Goal: Information Seeking & Learning: Check status

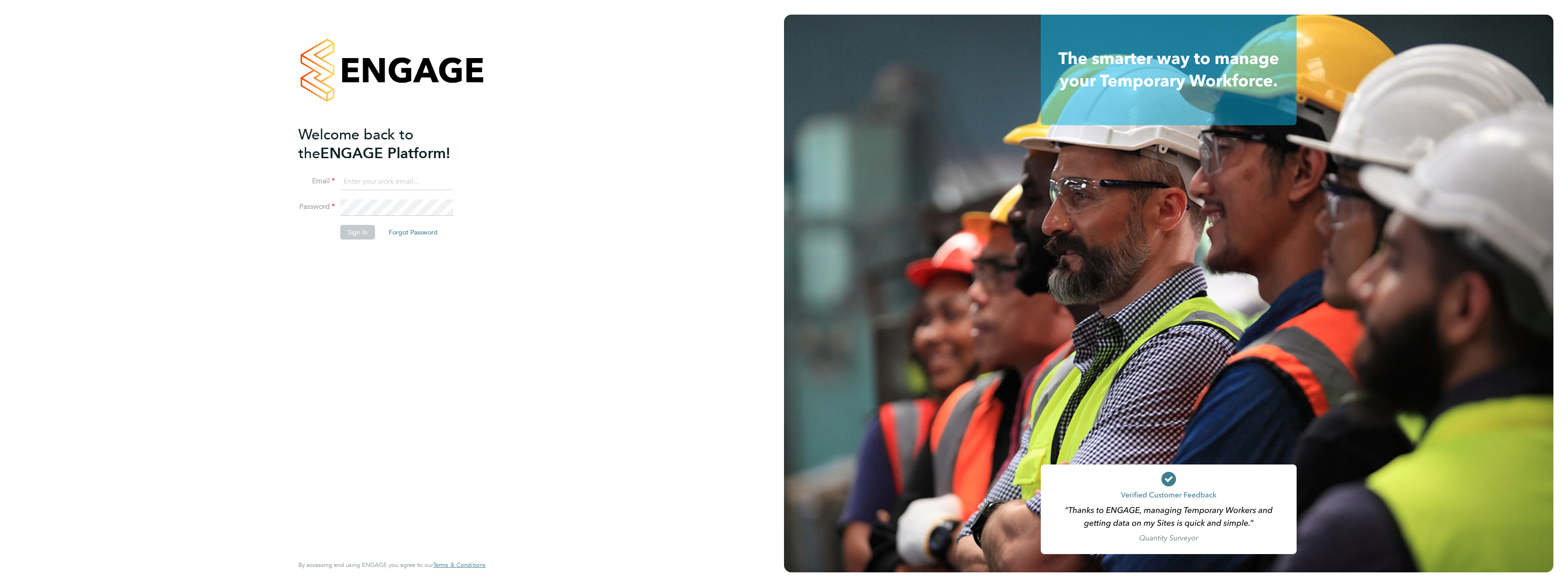
type input "iana.dobac@vistry.co.uk"
click at [420, 230] on button "Forgot Password" at bounding box center [414, 232] width 64 height 14
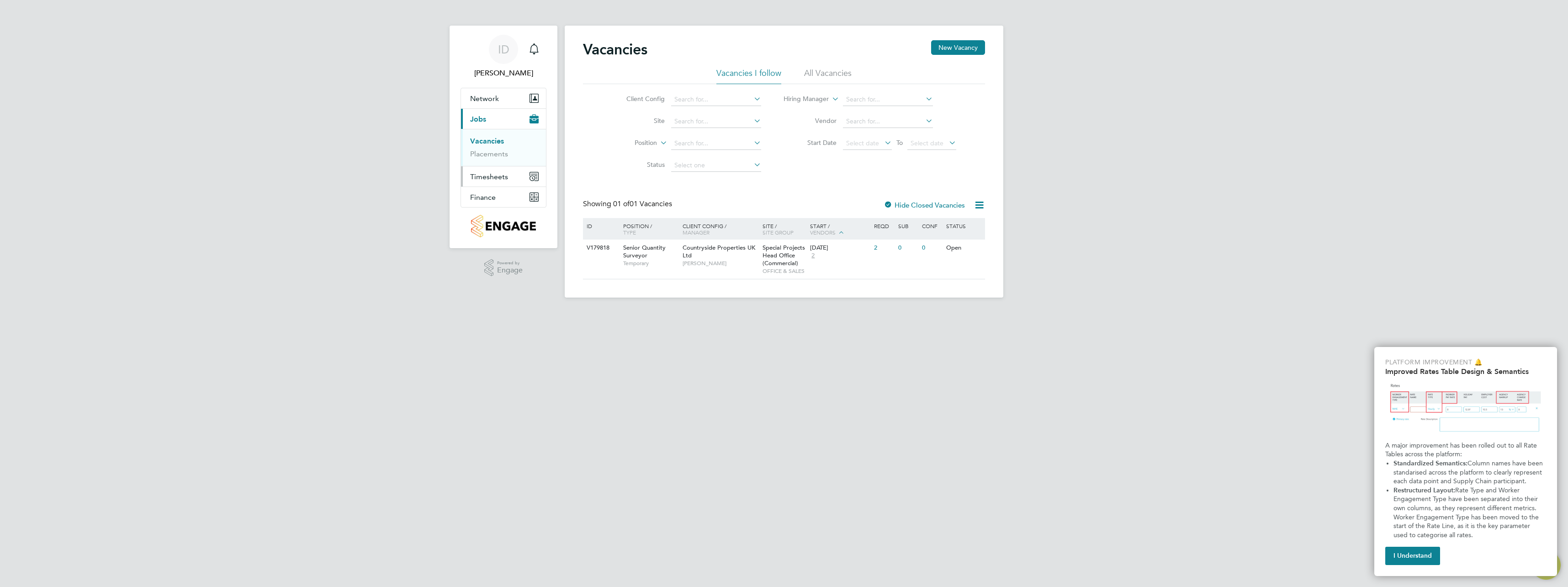
click at [481, 177] on span "Timesheets" at bounding box center [489, 177] width 38 height 9
click at [506, 161] on link "Timesheets" at bounding box center [489, 161] width 38 height 9
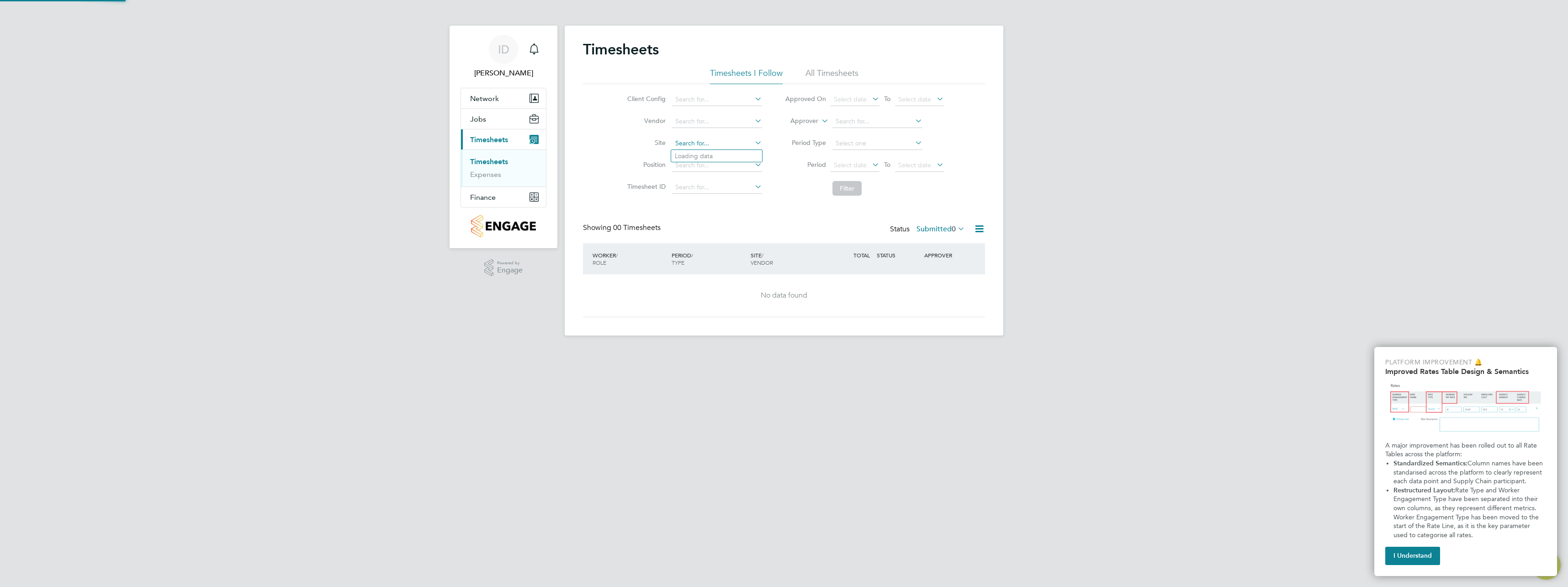
click at [745, 143] on input at bounding box center [717, 144] width 90 height 13
click at [721, 201] on li "Black wall Reach" at bounding box center [772, 205] width 202 height 12
type input "Blackwall Reach"
click at [847, 119] on input at bounding box center [877, 122] width 90 height 13
click at [910, 123] on input at bounding box center [877, 122] width 90 height 13
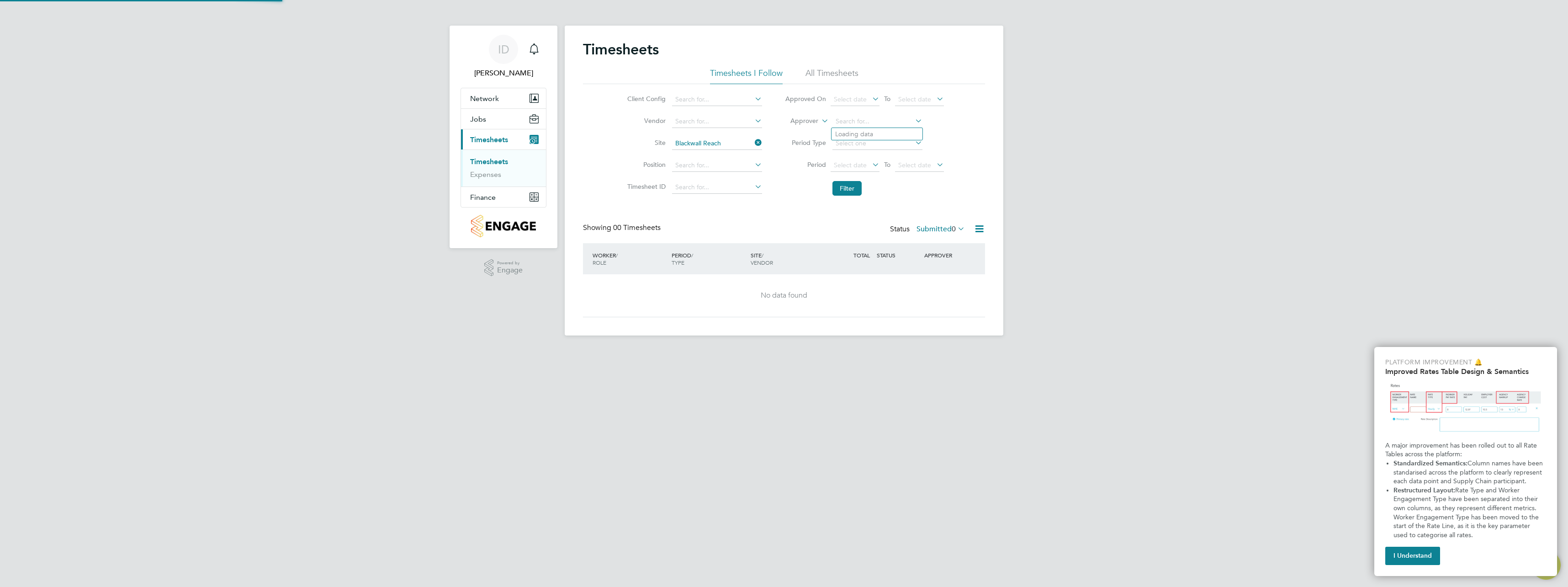
click at [913, 121] on icon at bounding box center [913, 121] width 0 height 13
type input "cath"
click at [843, 121] on input at bounding box center [877, 122] width 90 height 13
type input "[PERSON_NAME]"
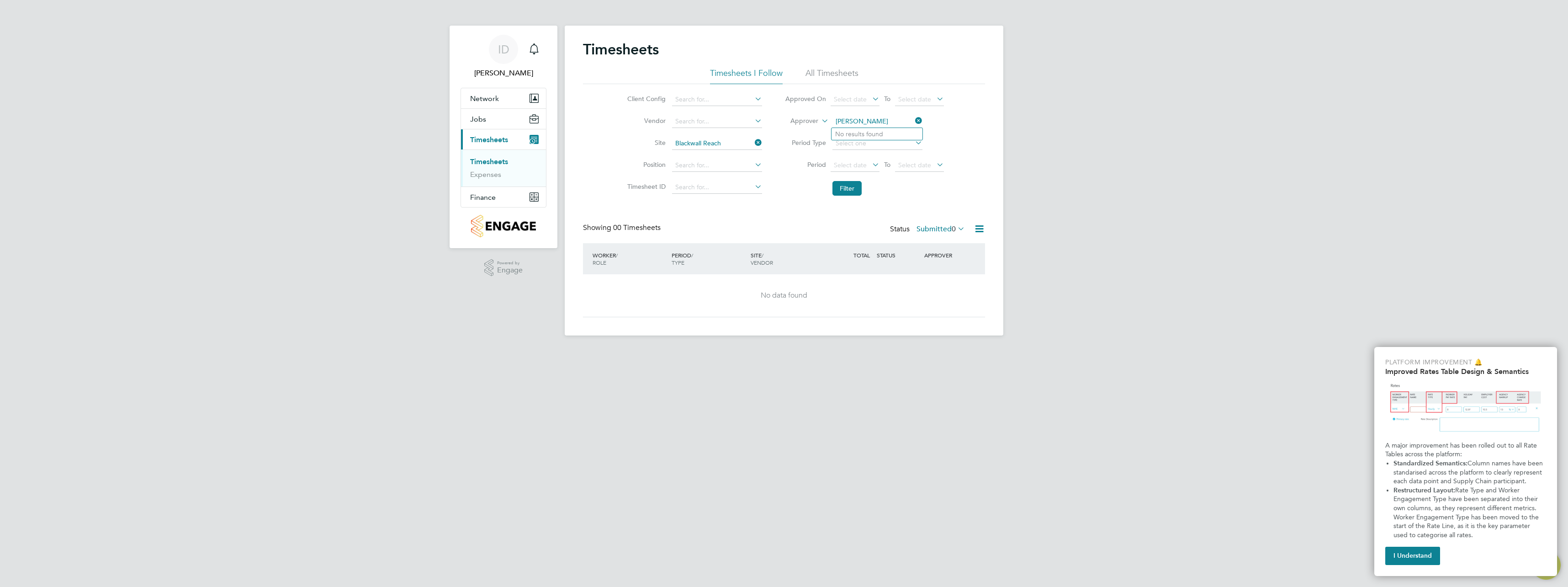
click at [878, 135] on li "No results found" at bounding box center [877, 134] width 91 height 12
click at [913, 122] on icon at bounding box center [913, 121] width 0 height 13
click at [882, 133] on li "Engage Support" at bounding box center [877, 134] width 91 height 12
type input "Engage Support"
click at [851, 144] on input at bounding box center [877, 144] width 90 height 13
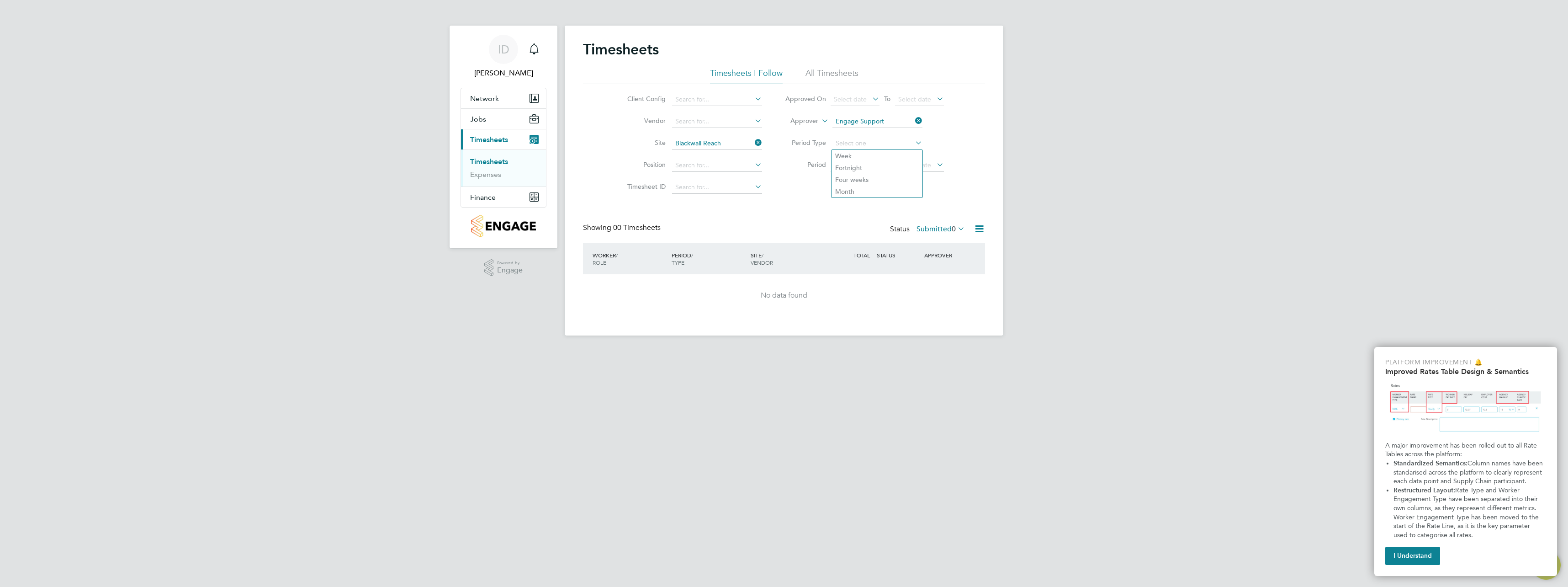
click at [979, 156] on div "Client Config Vendor Site Blackwall Reach Position Timesheet ID Approved On Sel…" at bounding box center [784, 142] width 402 height 116
click at [857, 187] on button "Filter" at bounding box center [847, 188] width 29 height 14
click at [852, 188] on button "Filter" at bounding box center [847, 188] width 29 height 14
click at [713, 164] on input at bounding box center [717, 166] width 90 height 13
click at [751, 191] on input at bounding box center [717, 187] width 90 height 13
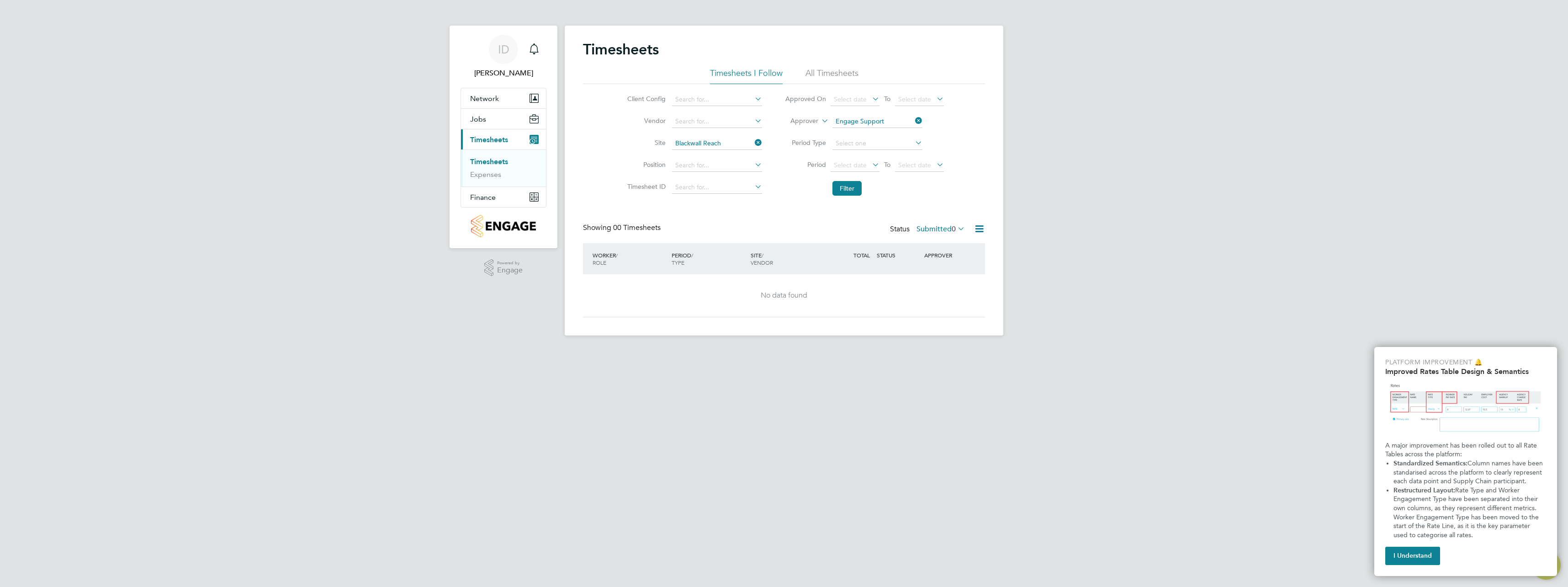
click at [787, 197] on li "Filter" at bounding box center [864, 188] width 182 height 24
click at [662, 96] on label "Client Config" at bounding box center [645, 98] width 41 height 8
click at [712, 96] on input at bounding box center [717, 100] width 90 height 13
click at [739, 207] on li "Countryside Properties UK Ltd" at bounding box center [788, 211] width 234 height 12
type input "Countryside Properties UK Ltd"
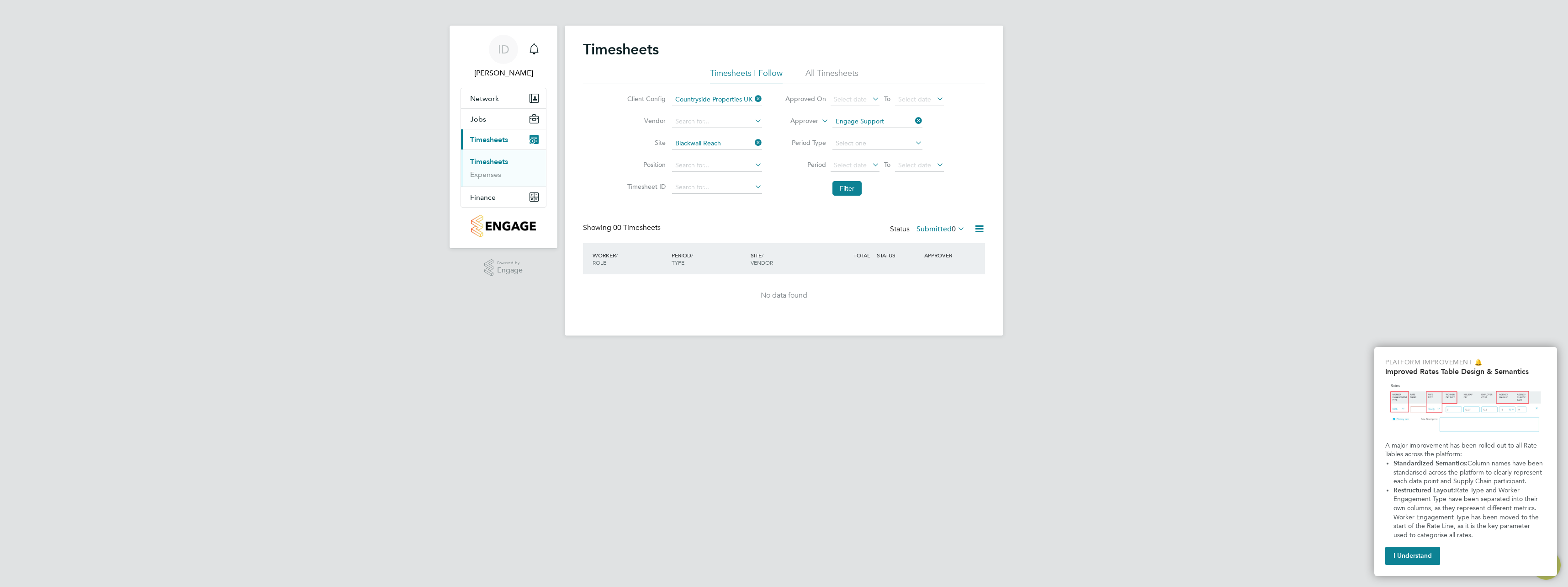
click at [966, 203] on div "Timesheets Timesheets I Follow All Timesheets Client Config Countryside Propert…" at bounding box center [784, 179] width 402 height 277
click at [840, 190] on button "Filter" at bounding box center [847, 188] width 29 height 14
click at [728, 123] on input at bounding box center [717, 122] width 90 height 13
click at [723, 133] on li "Borne Resourcing Limited" at bounding box center [717, 134] width 91 height 12
type input "Borne Resourcing Limited"
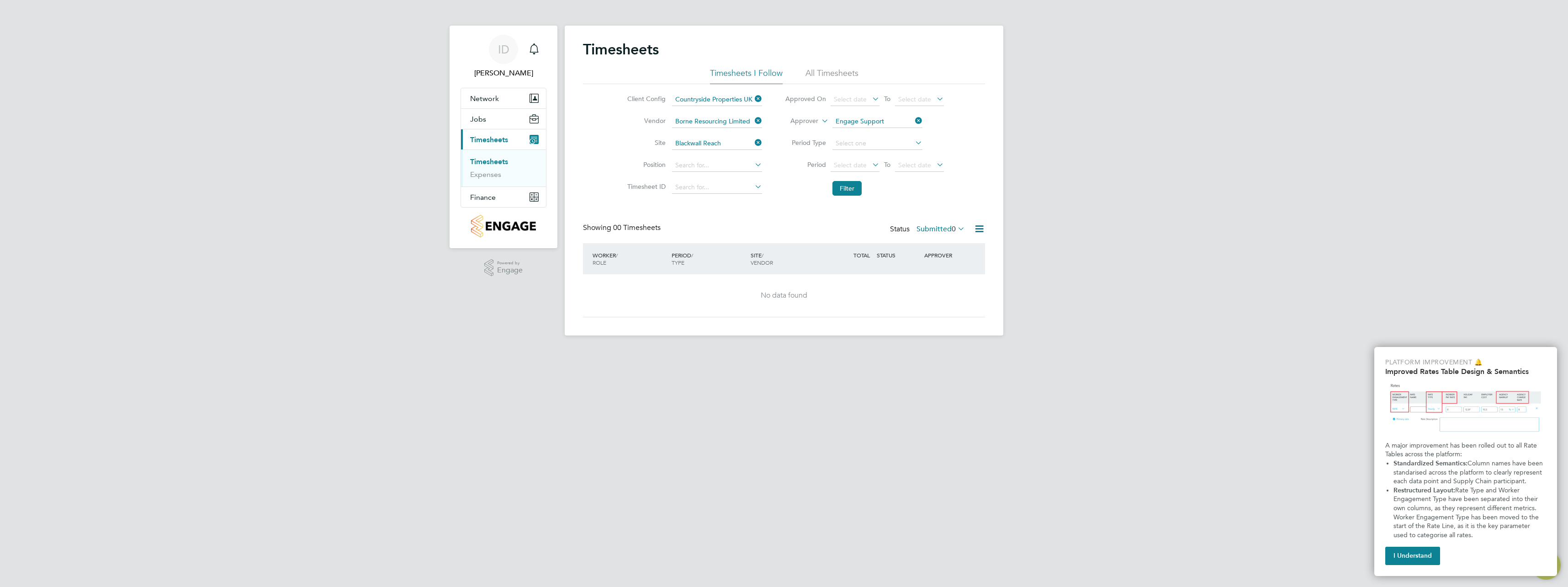
click at [780, 194] on li "Filter" at bounding box center [864, 188] width 182 height 24
click at [845, 187] on button "Filter" at bounding box center [847, 188] width 29 height 14
click at [913, 119] on icon at bounding box center [913, 121] width 0 height 13
click at [852, 187] on button "Filter" at bounding box center [847, 188] width 29 height 14
click at [753, 98] on icon at bounding box center [753, 99] width 0 height 13
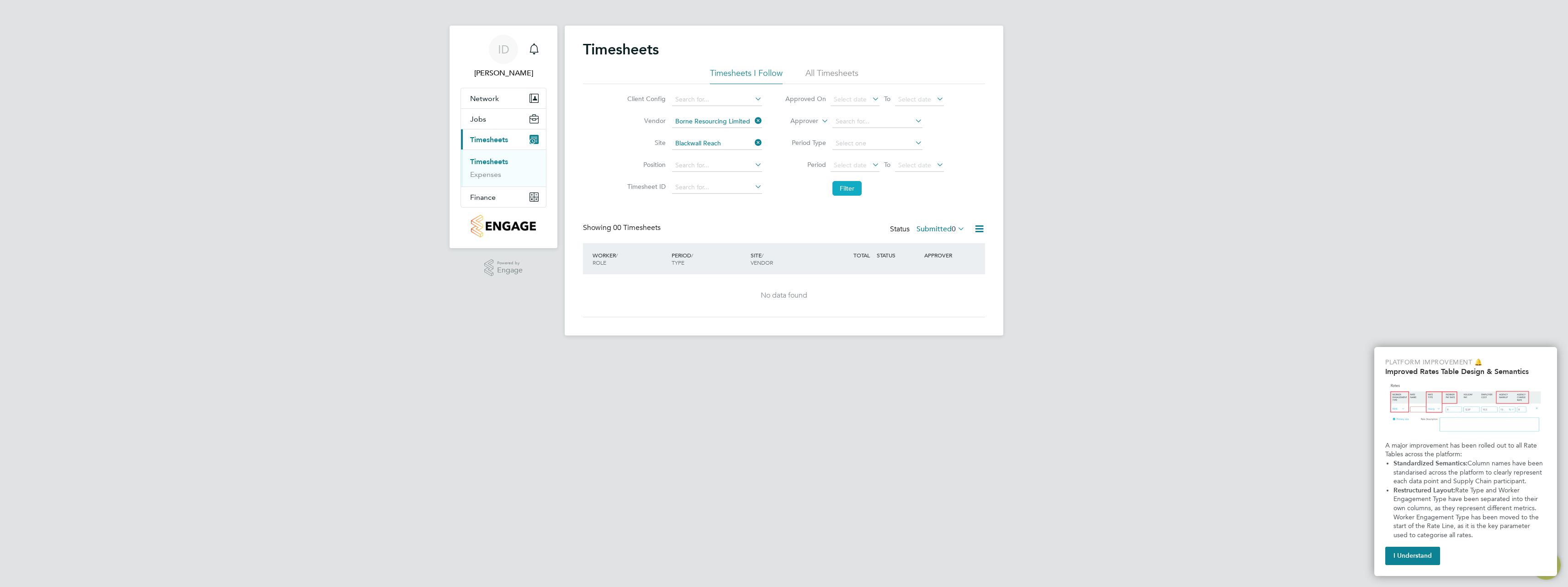
click at [845, 188] on button "Filter" at bounding box center [847, 188] width 29 height 14
drag, startPoint x: 724, startPoint y: 164, endPoint x: 729, endPoint y: 166, distance: 5.4
click at [725, 164] on input at bounding box center [717, 166] width 90 height 13
click at [751, 163] on input at bounding box center [717, 166] width 90 height 13
click at [753, 167] on icon at bounding box center [753, 165] width 0 height 13
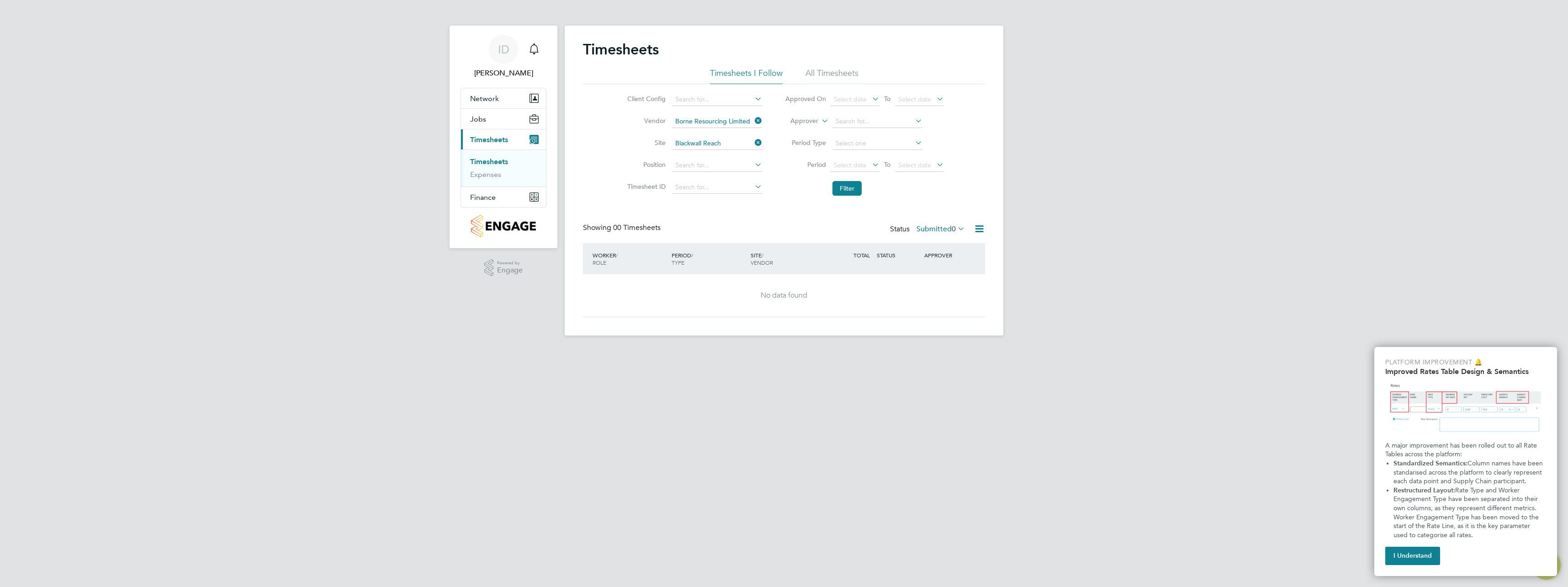
click at [753, 166] on icon at bounding box center [753, 165] width 0 height 13
click at [796, 177] on ul "Approved On Select date To Select date Approver Period Type Period Select date …" at bounding box center [864, 145] width 182 height 111
click at [493, 176] on link "Expenses" at bounding box center [485, 174] width 31 height 9
click at [502, 135] on span "Timesheets" at bounding box center [489, 140] width 38 height 9
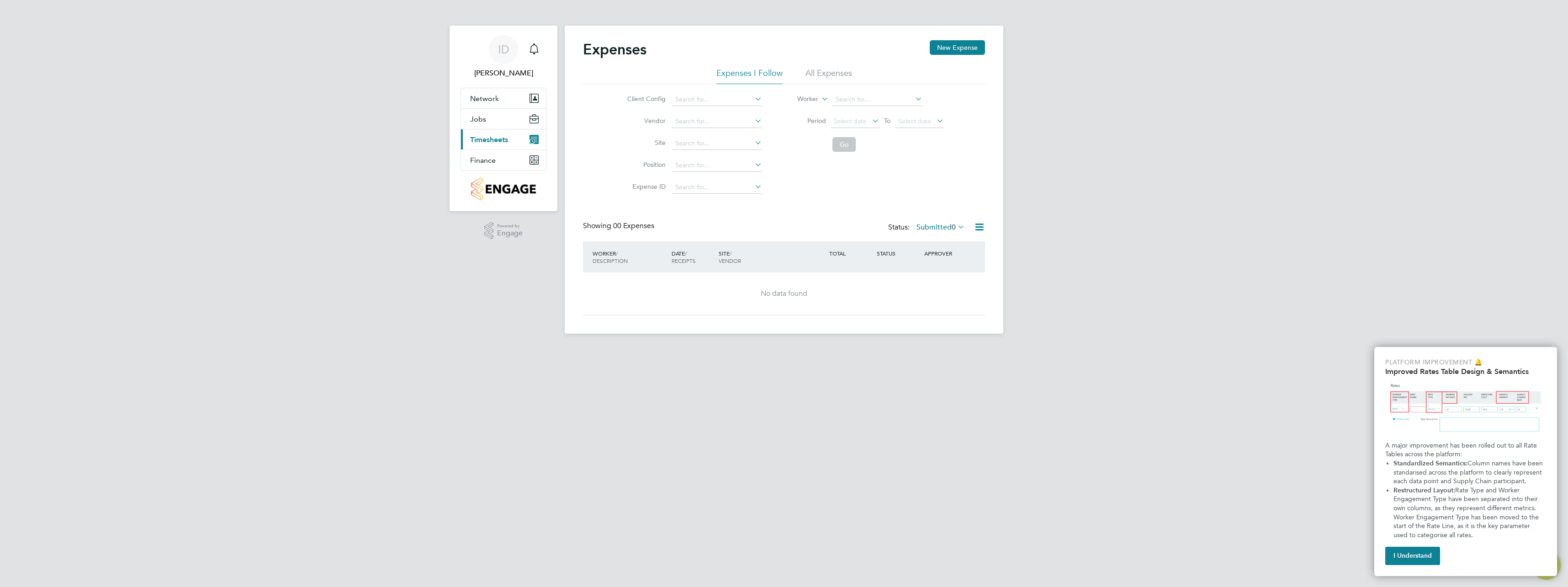
click at [534, 138] on icon "Main navigation" at bounding box center [534, 139] width 9 height 9
click at [484, 172] on link "Expenses" at bounding box center [486, 174] width 32 height 9
click at [489, 157] on link "Timesheets" at bounding box center [489, 161] width 38 height 9
click at [500, 197] on button "Finance" at bounding box center [503, 197] width 85 height 20
click at [504, 180] on link "Invoices & Credit Notes" at bounding box center [498, 187] width 57 height 18
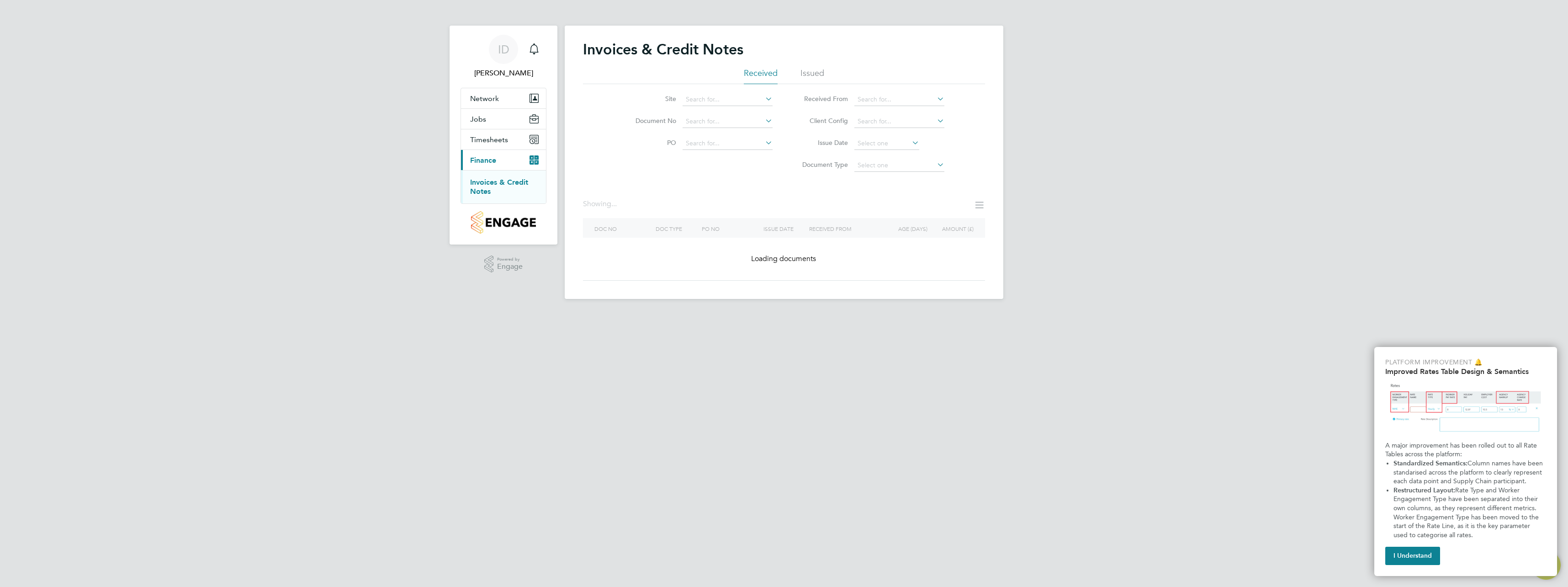
click at [807, 73] on li "Issued" at bounding box center [812, 75] width 24 height 17
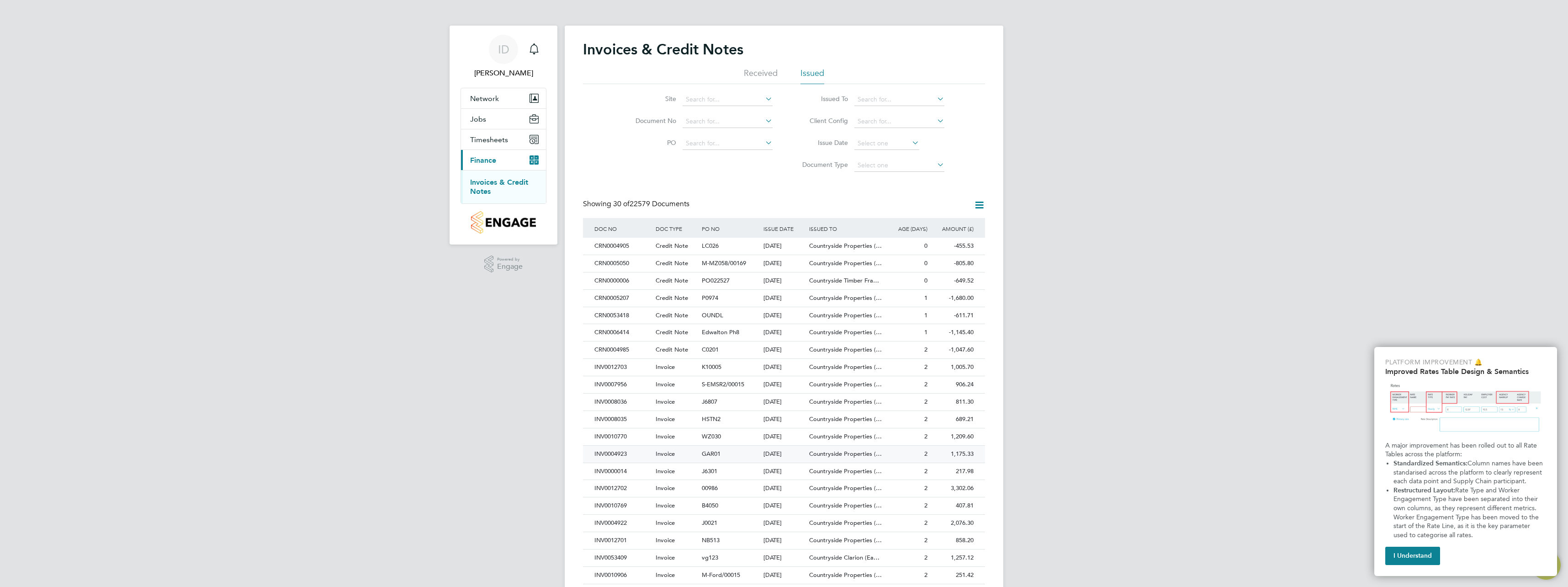
click at [613, 452] on div "INV0004923" at bounding box center [623, 454] width 61 height 17
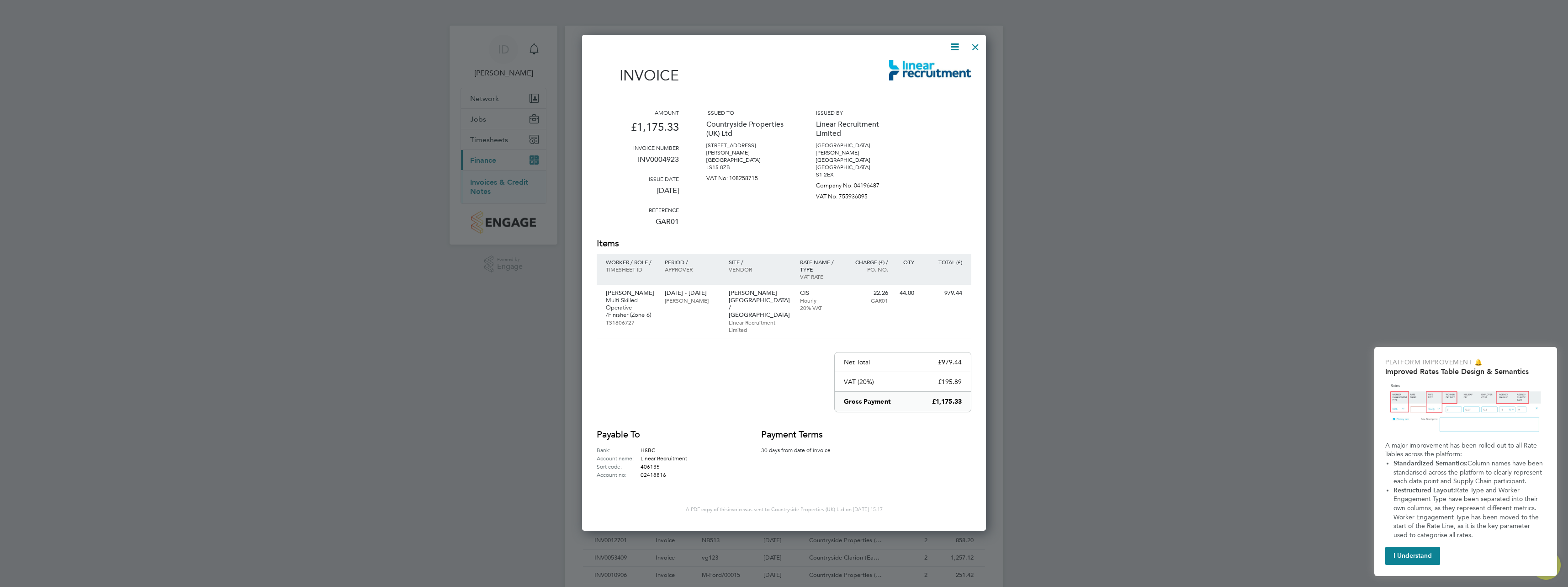
click at [973, 44] on div at bounding box center [975, 45] width 17 height 17
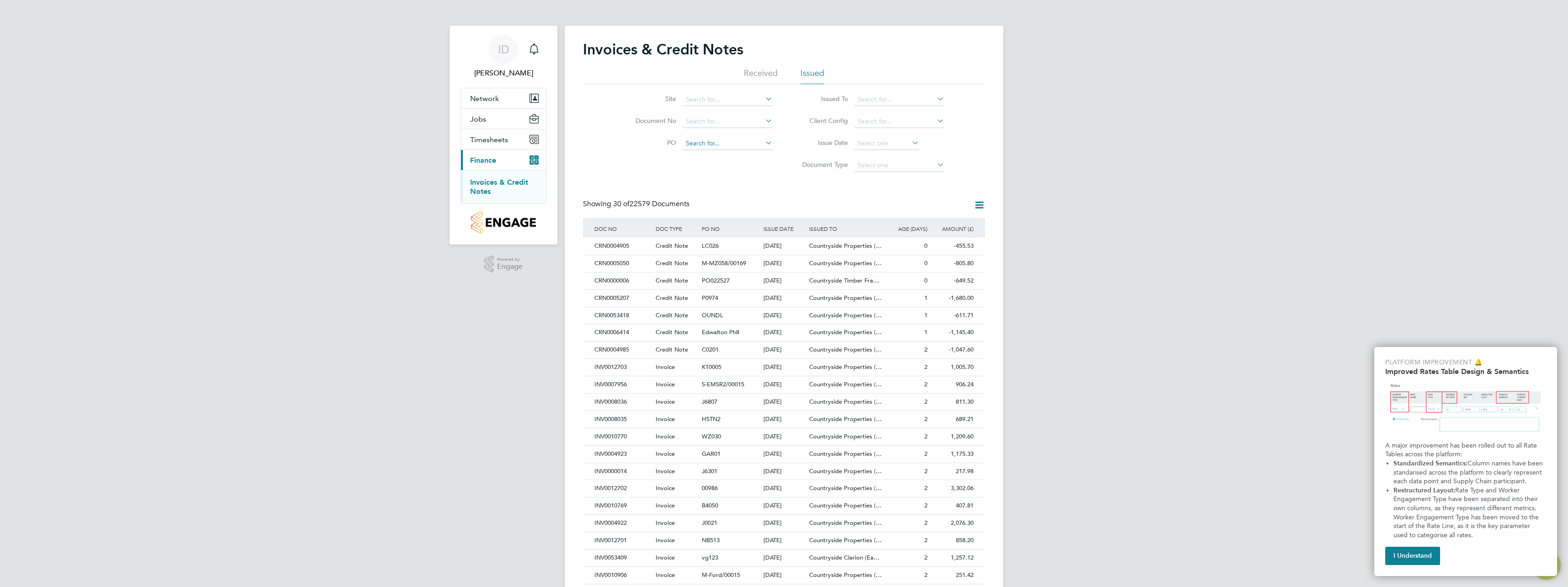
click at [763, 148] on input at bounding box center [728, 144] width 90 height 13
click at [783, 135] on li "PO" at bounding box center [699, 143] width 172 height 22
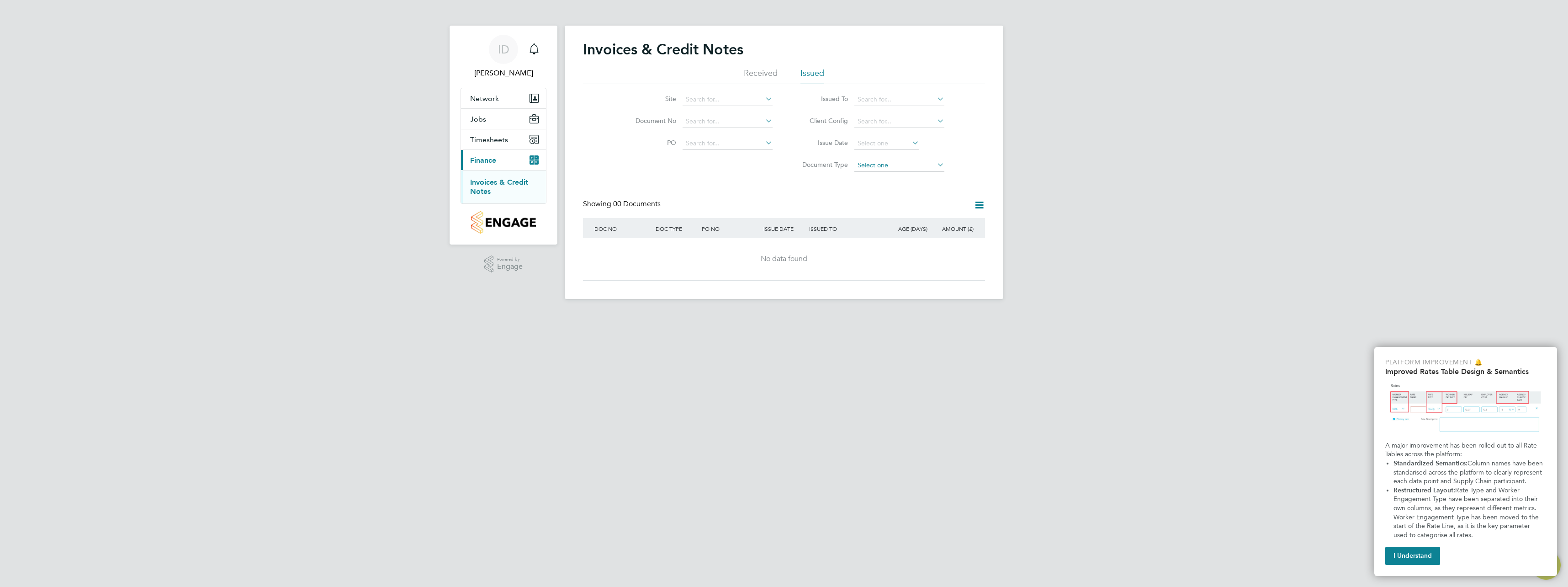
click at [921, 164] on input at bounding box center [899, 166] width 90 height 13
click at [910, 174] on li "Invoices" at bounding box center [900, 178] width 91 height 12
type input "Invoices"
click at [924, 124] on input at bounding box center [899, 122] width 90 height 13
click at [926, 244] on li "Countryside Properties UK Ltd" at bounding box center [929, 250] width 149 height 12
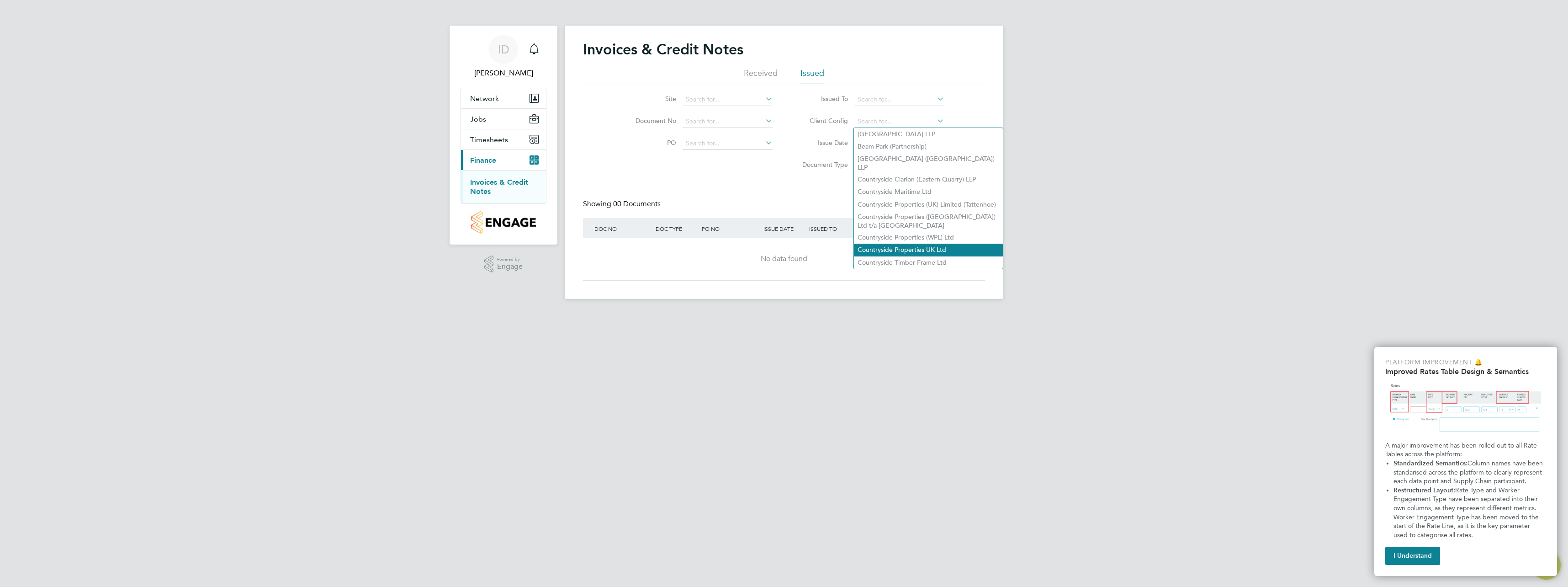
type input "Countryside Properties UK Ltd"
click at [935, 100] on icon at bounding box center [935, 99] width 0 height 13
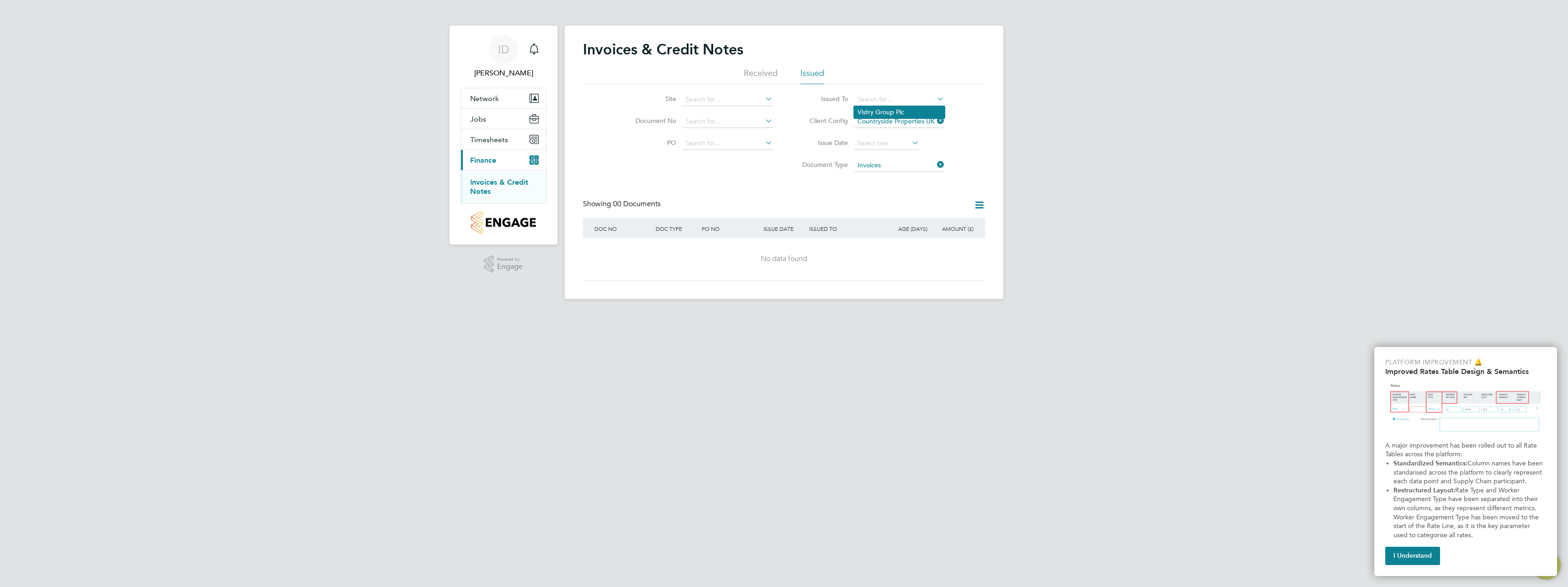
click at [913, 111] on li "Vistry Group Plc" at bounding box center [900, 112] width 91 height 12
type input "Vistry Group Plc"
click at [935, 98] on icon at bounding box center [935, 99] width 0 height 13
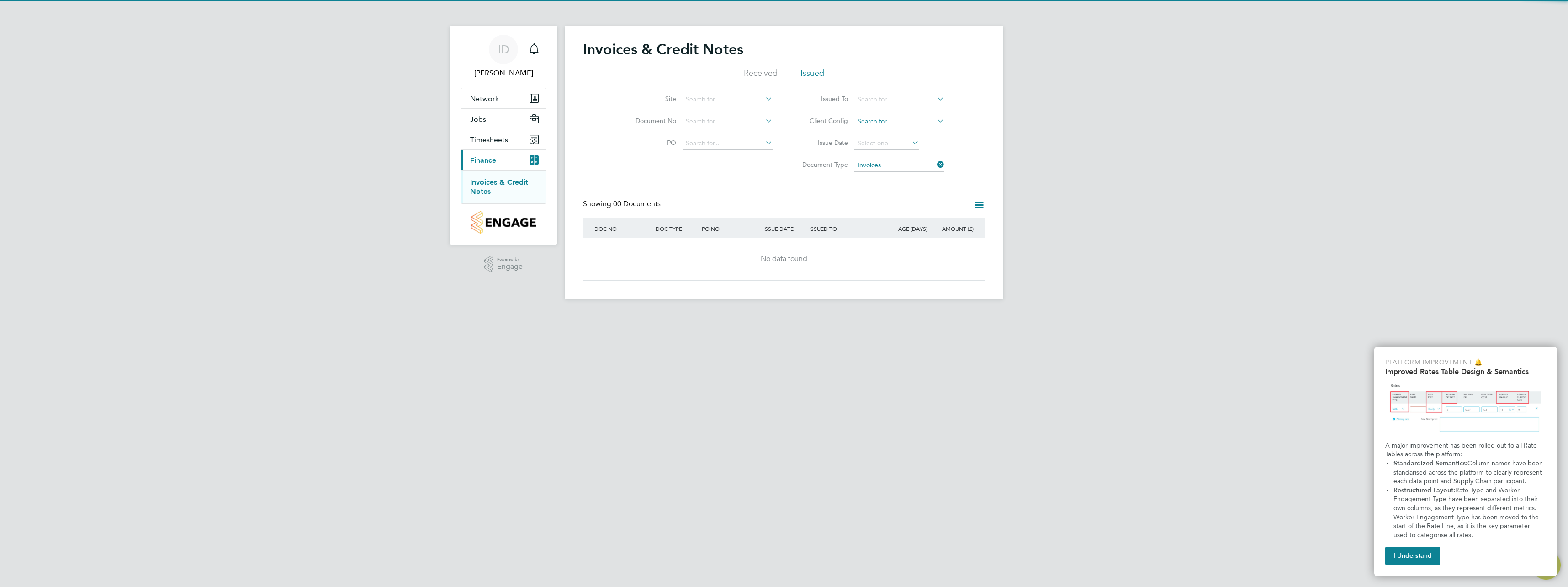
click at [932, 121] on input at bounding box center [899, 122] width 90 height 13
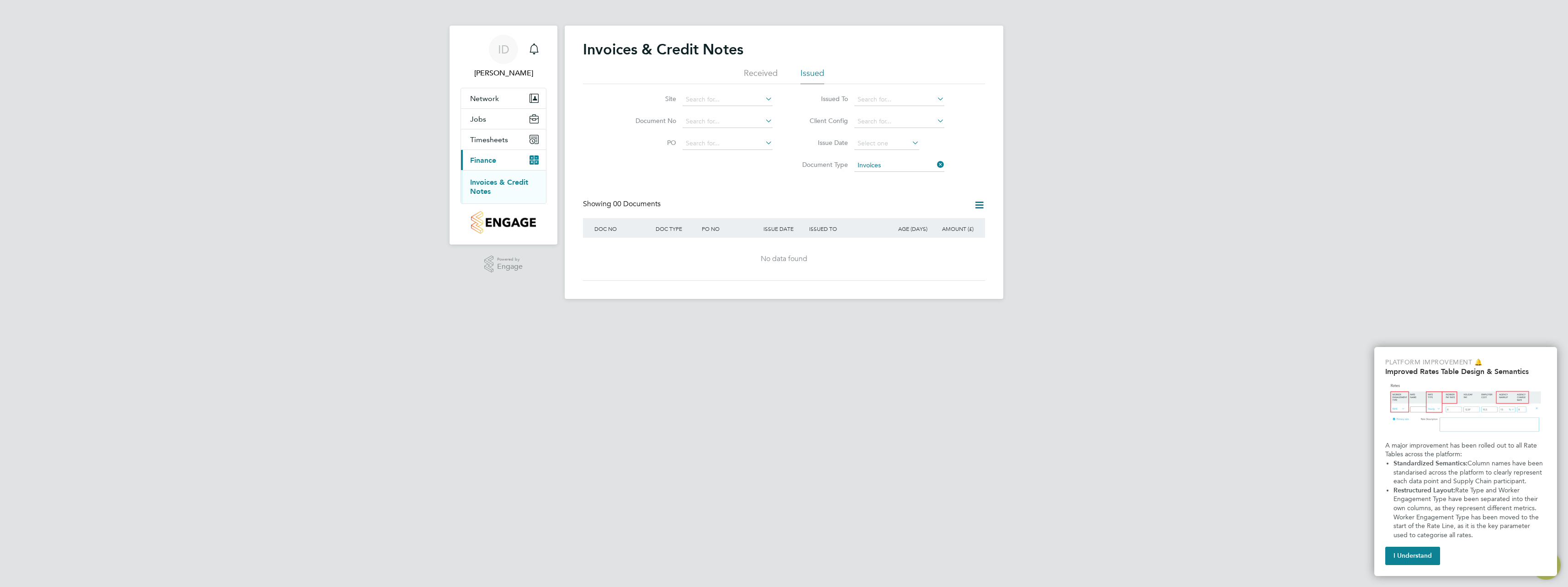
click at [881, 244] on li "Countryside Properties UK Ltd" at bounding box center [929, 250] width 149 height 12
type input "Countryside Properties UK Ltd"
click at [910, 282] on div "Invoices & Credit Notes Received Issued Site Document No PO Status Paid Date Is…" at bounding box center [784, 162] width 438 height 274
click at [935, 164] on icon at bounding box center [935, 165] width 0 height 13
click at [935, 124] on icon at bounding box center [935, 121] width 0 height 13
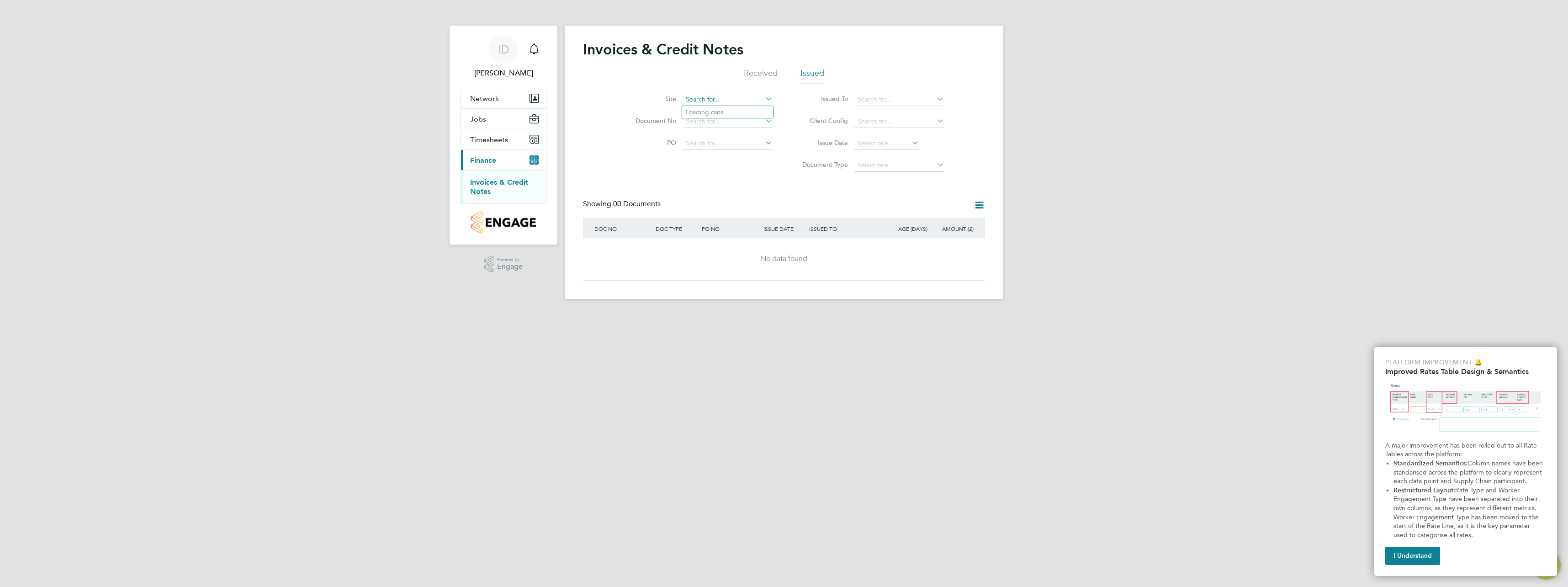
click at [717, 100] on input at bounding box center [728, 100] width 90 height 13
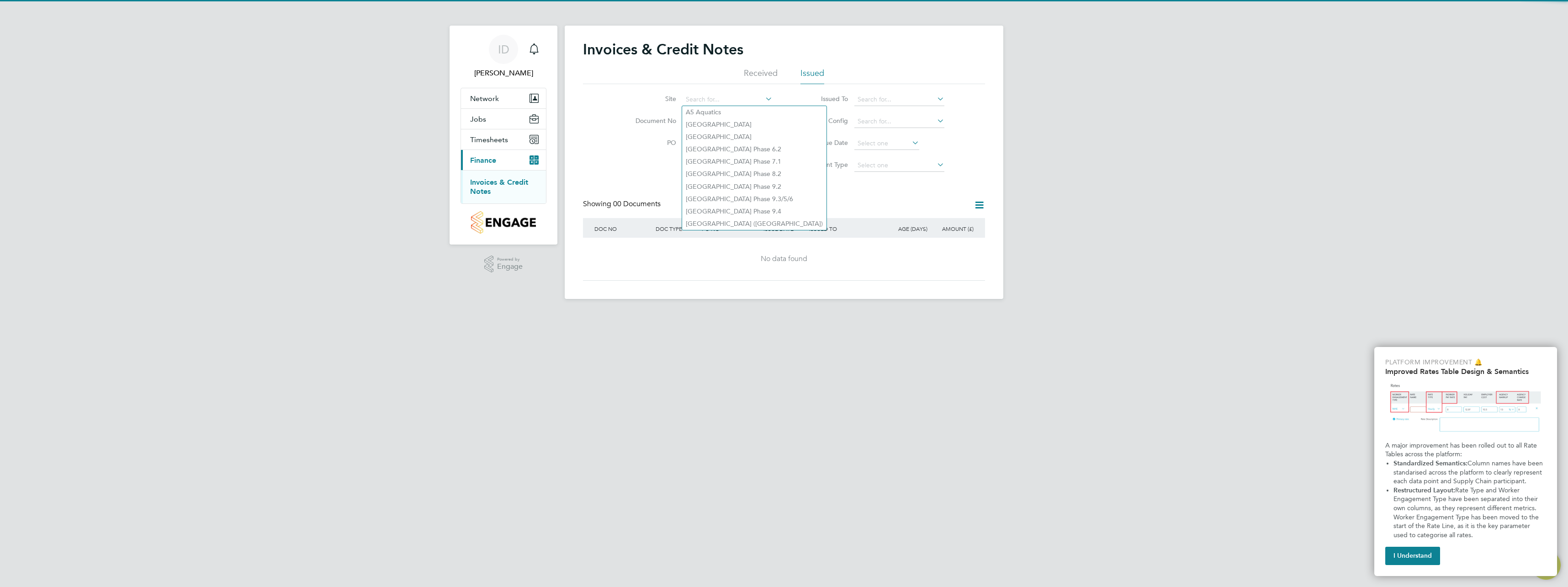
click at [764, 98] on icon at bounding box center [764, 99] width 0 height 13
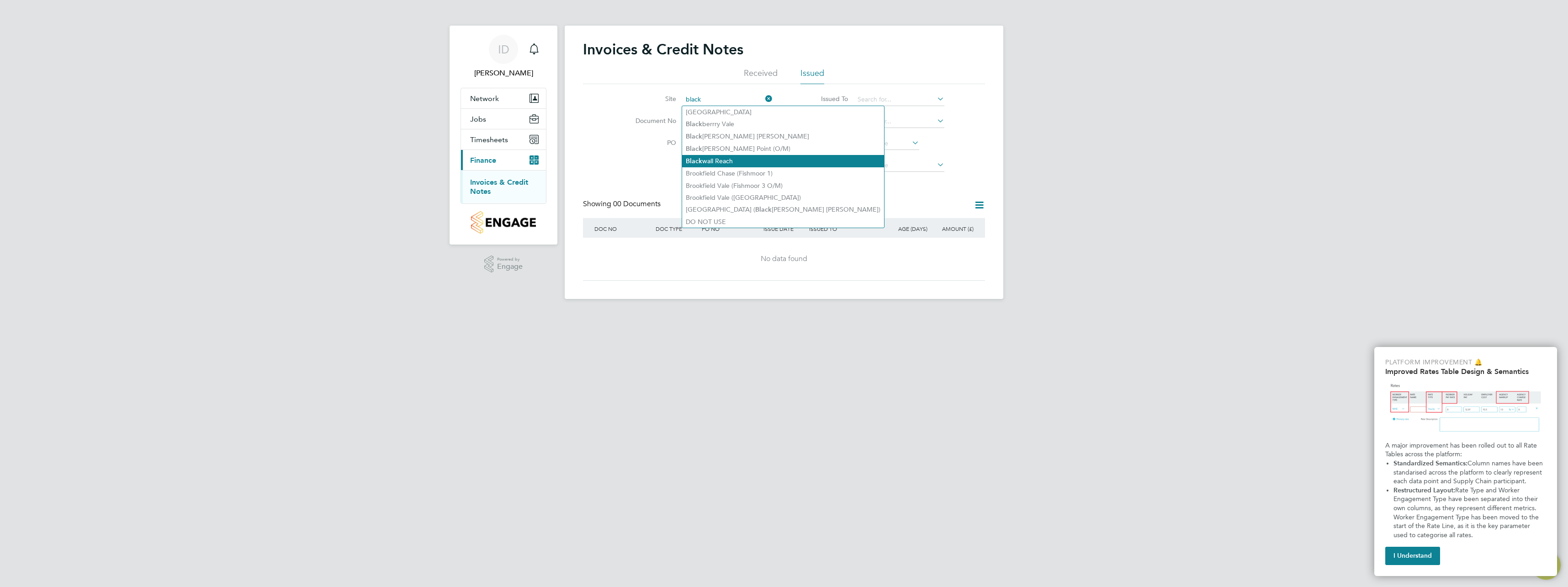
click at [728, 155] on li "Black wall Reach" at bounding box center [783, 161] width 202 height 12
type input "Blackwall Reach"
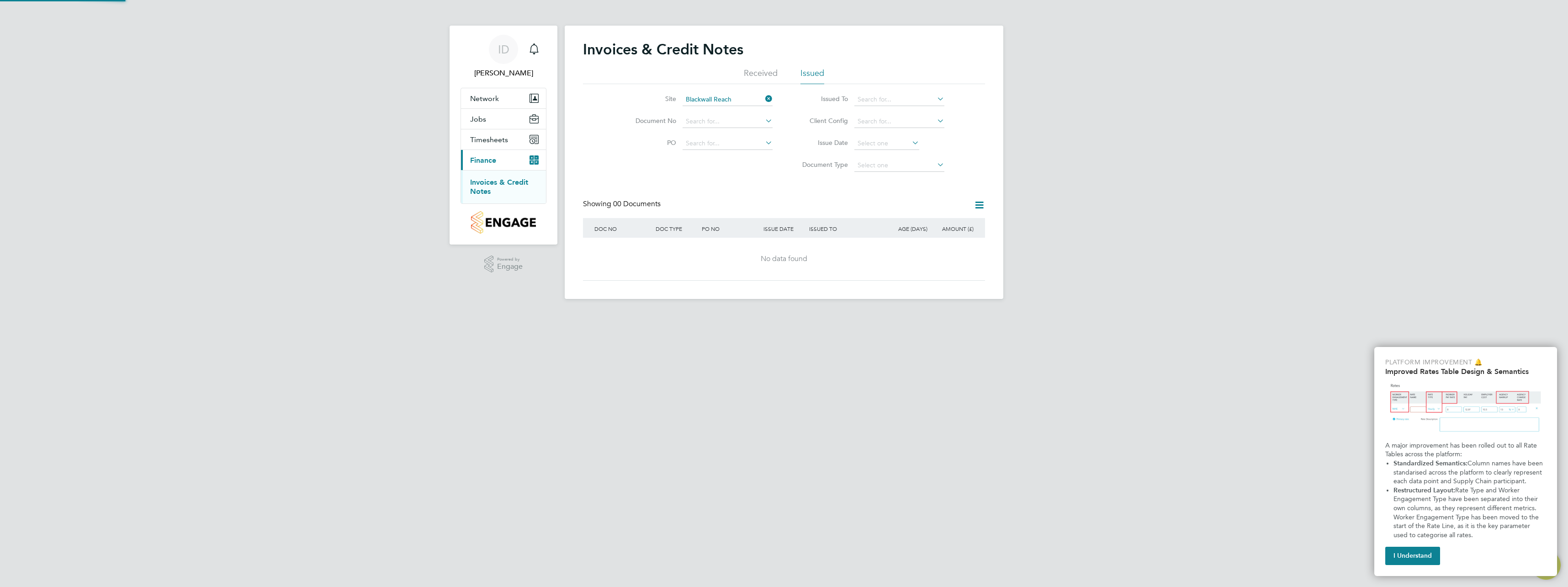
click at [790, 169] on li "Document Type" at bounding box center [870, 166] width 172 height 22
click at [502, 95] on button "Network" at bounding box center [503, 98] width 85 height 20
click at [481, 120] on span "Jobs" at bounding box center [478, 119] width 16 height 9
click at [495, 140] on link "Vacancies" at bounding box center [486, 141] width 33 height 9
